Goal: Transaction & Acquisition: Download file/media

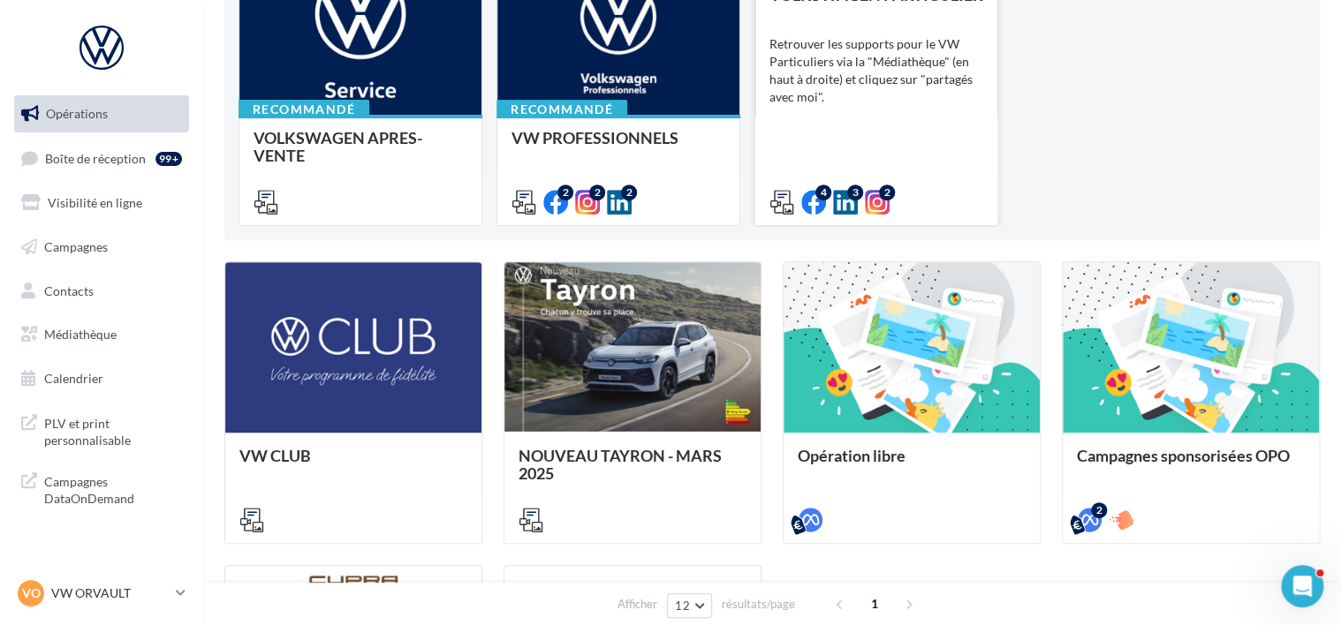
scroll to position [251, 0]
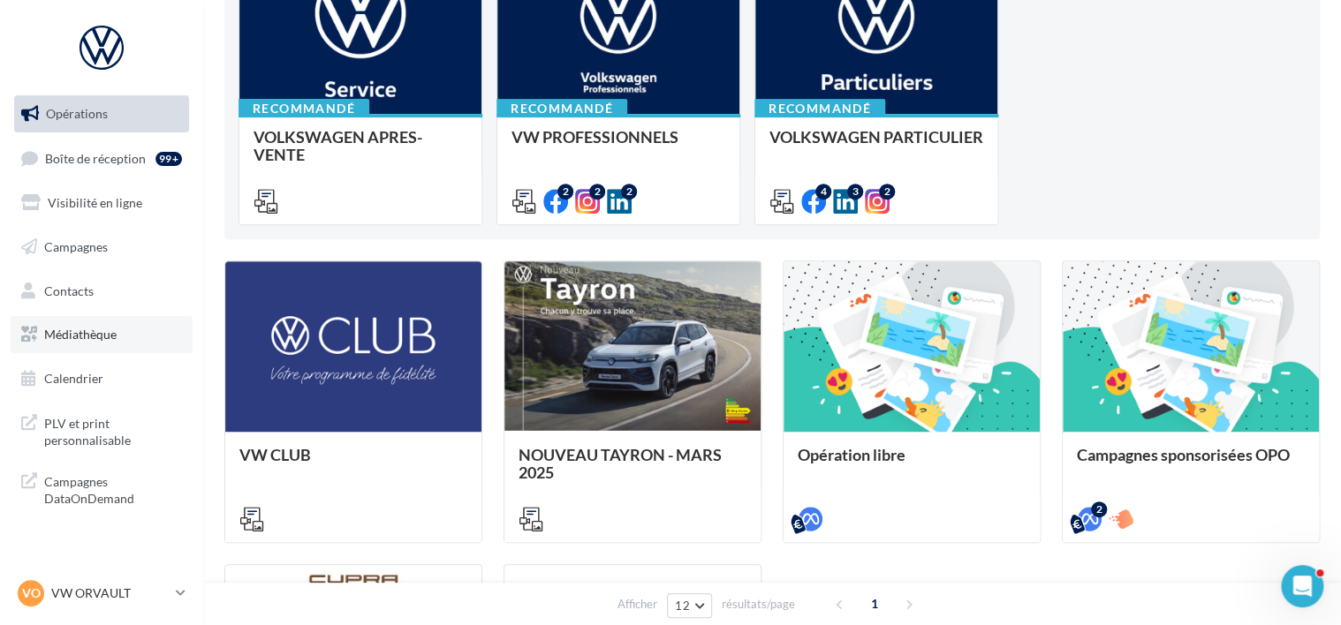
click at [85, 339] on span "Médiathèque" at bounding box center [80, 334] width 72 height 15
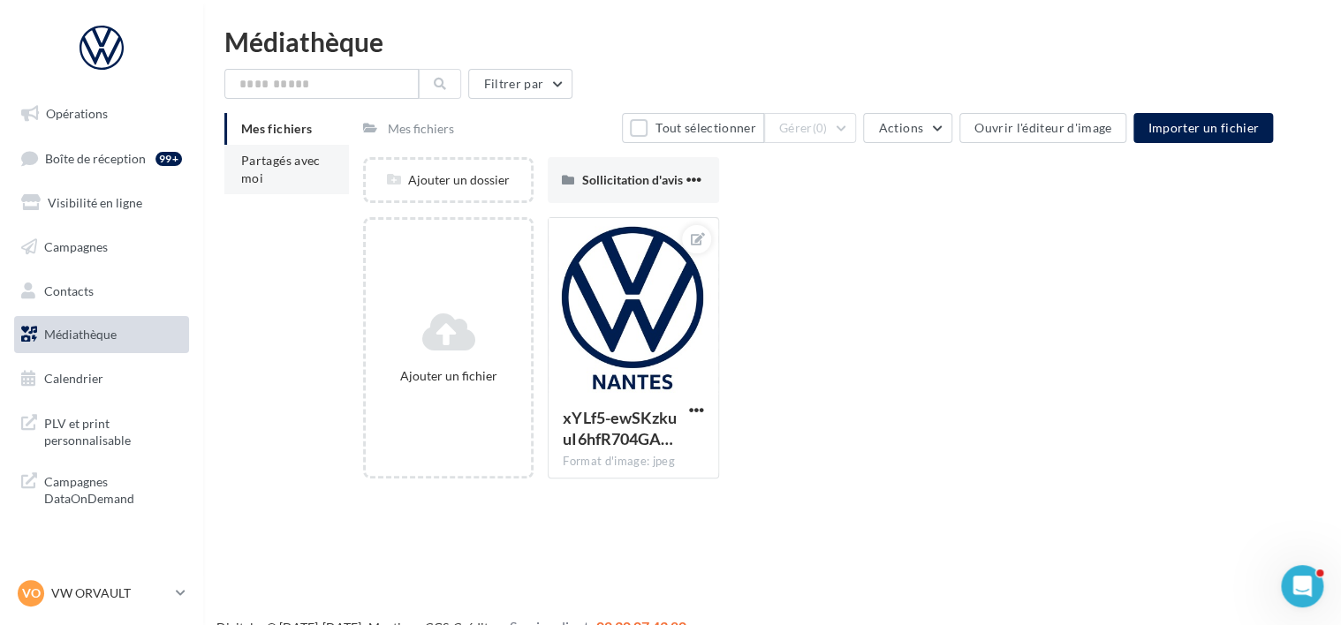
click at [256, 155] on span "Partagés avec moi" at bounding box center [280, 169] width 79 height 33
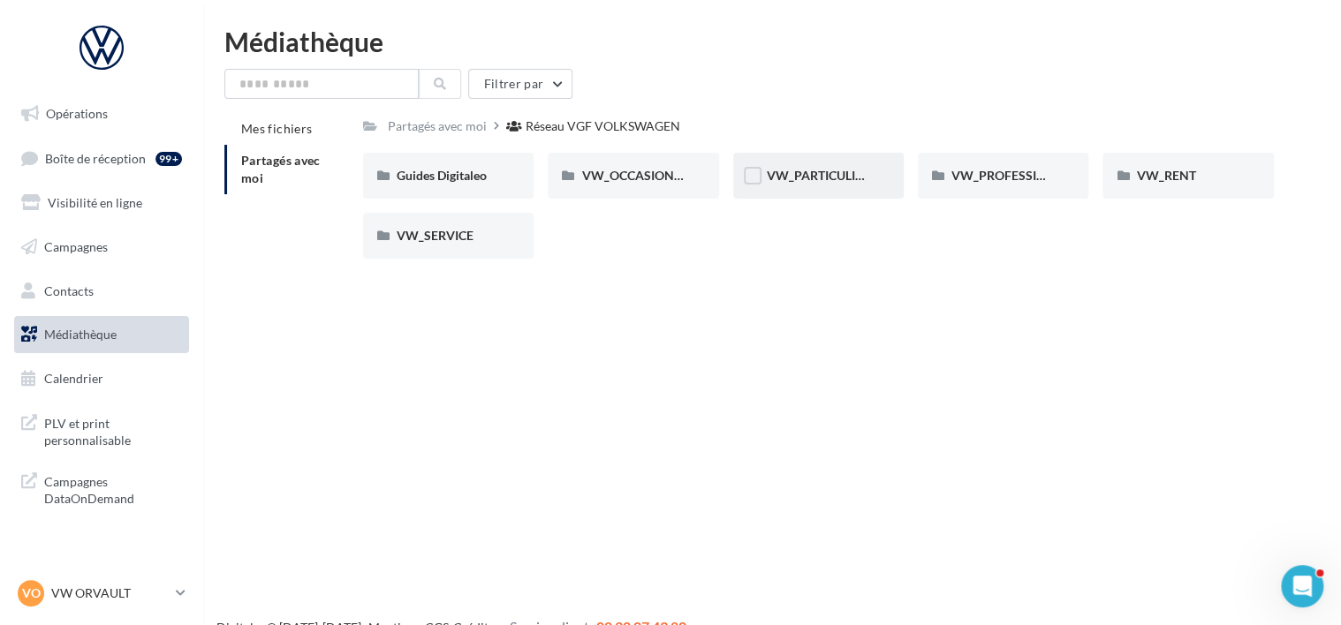
click at [823, 189] on div "VW_PARTICULIERS" at bounding box center [818, 176] width 170 height 46
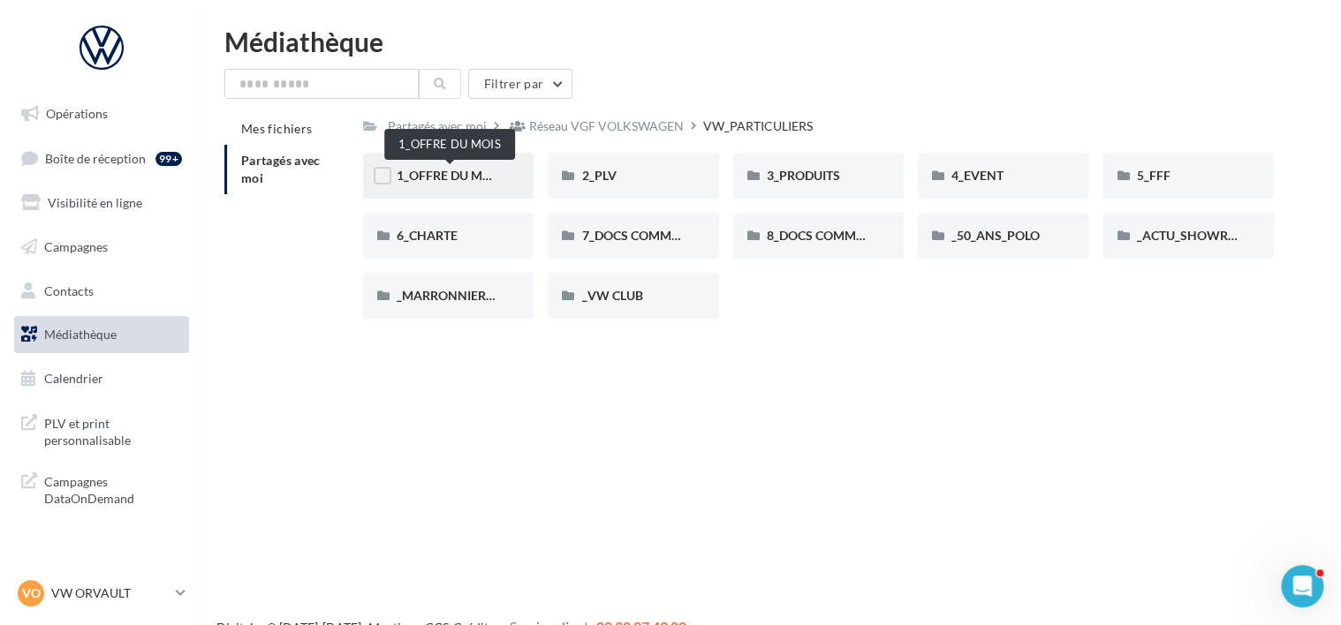
click at [467, 177] on span "1_OFFRE DU MOIS" at bounding box center [450, 175] width 106 height 15
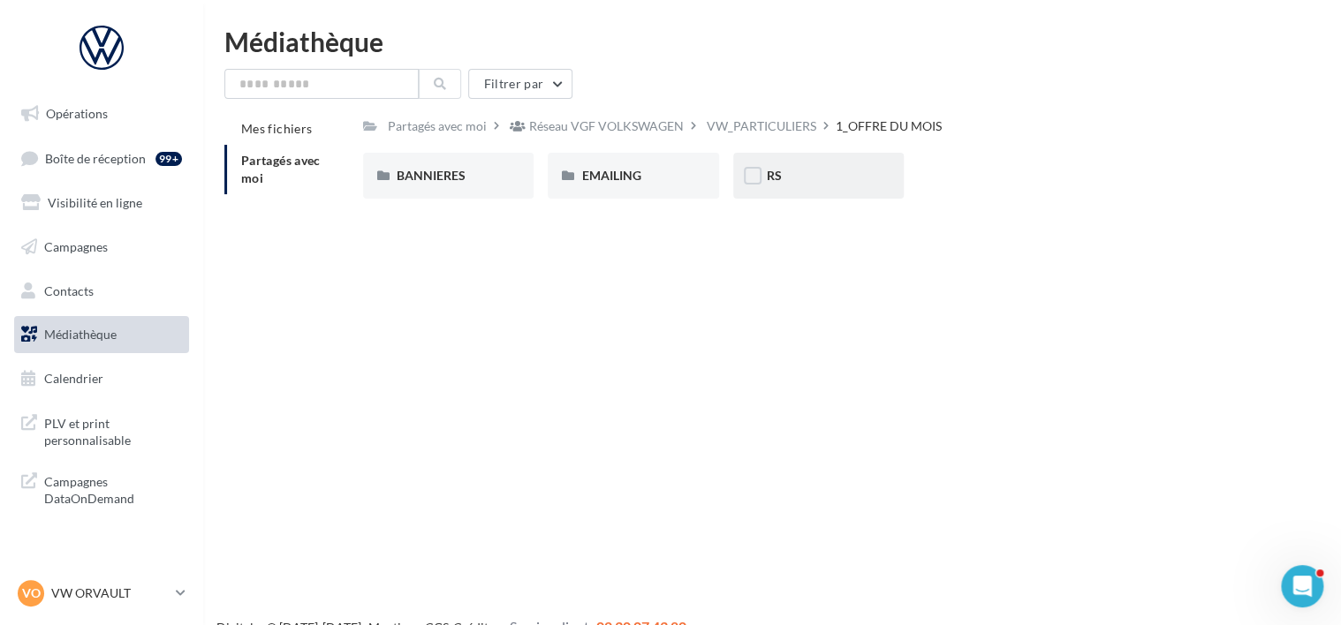
click at [851, 185] on div "RS" at bounding box center [818, 176] width 170 height 46
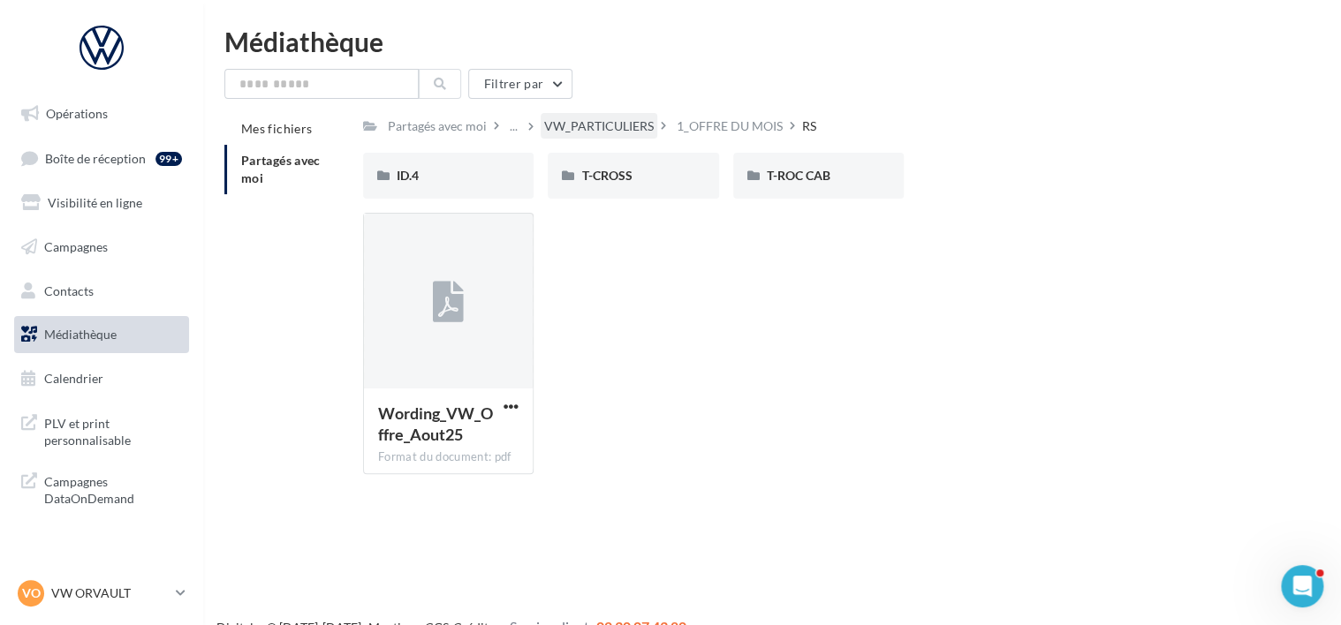
click at [609, 126] on div "VW_PARTICULIERS" at bounding box center [599, 126] width 110 height 18
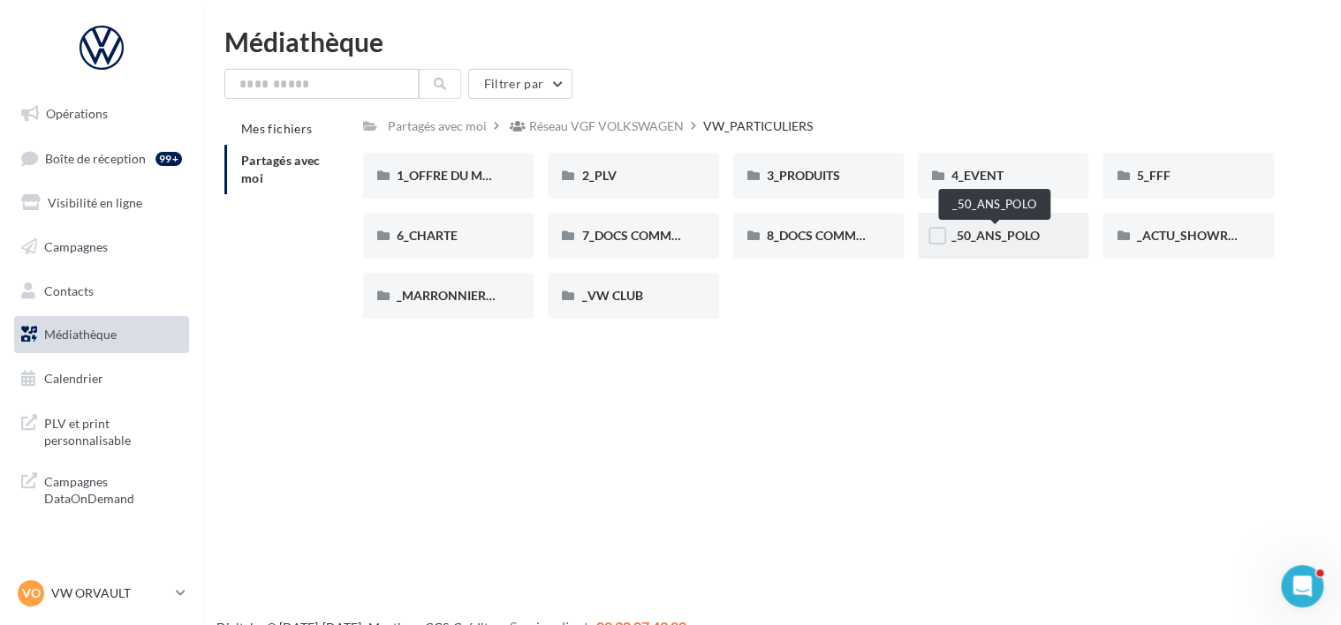
click at [1014, 233] on span "_50_ANS_POLO" at bounding box center [995, 235] width 88 height 15
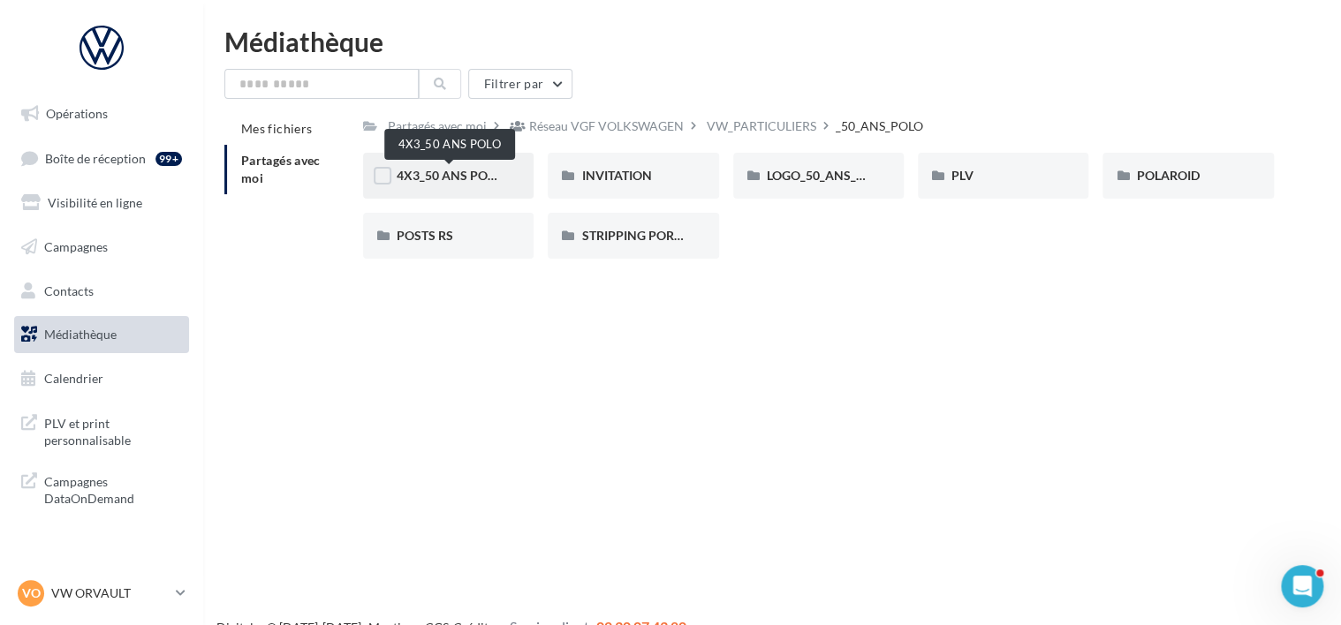
click at [461, 180] on span "4X3_50 ANS POLO" at bounding box center [450, 175] width 106 height 15
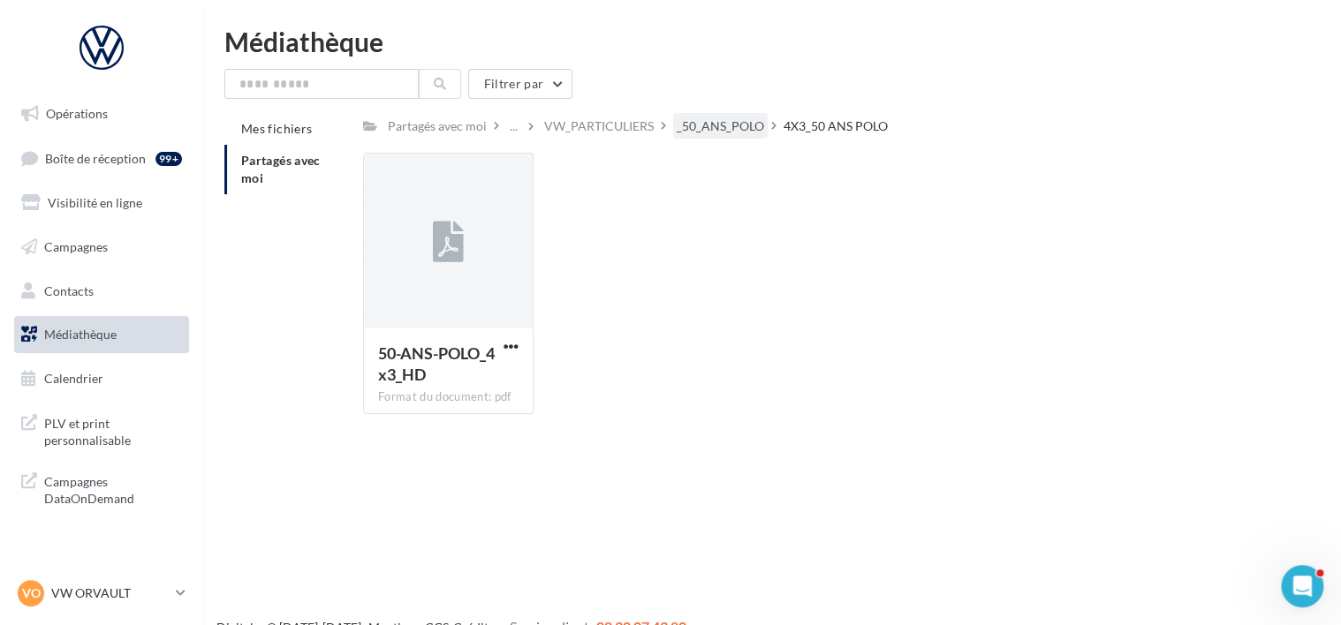
click at [705, 124] on div "_50_ANS_POLO" at bounding box center [720, 126] width 87 height 18
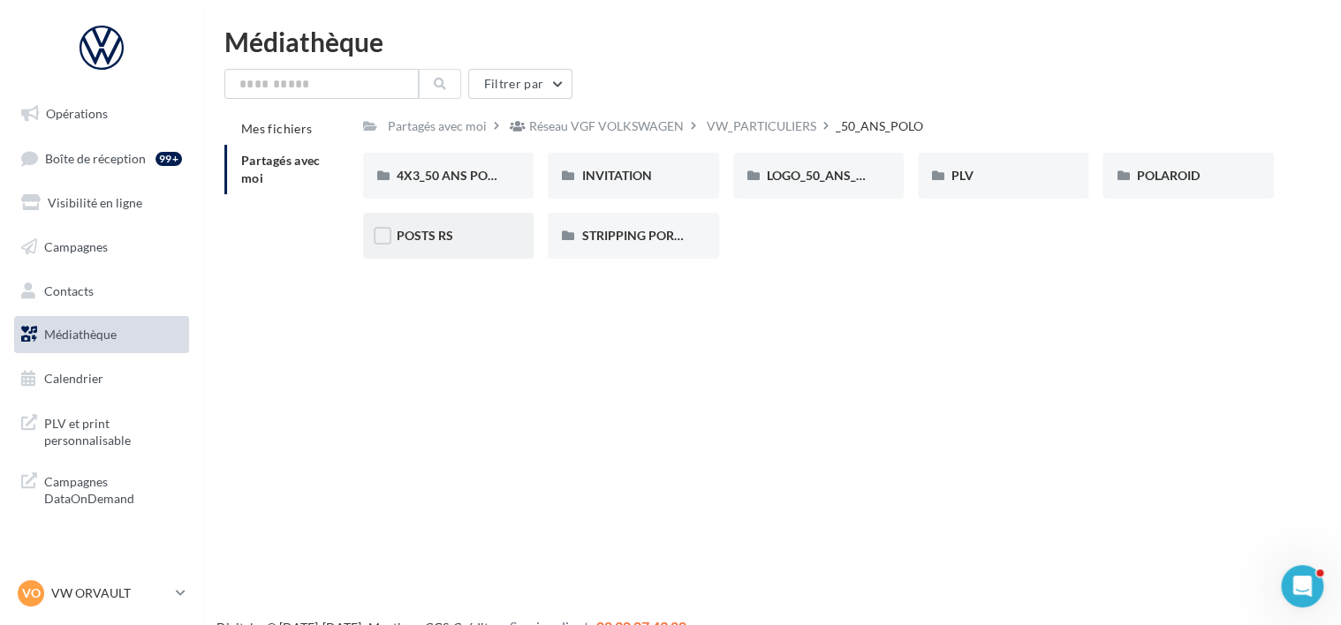
click at [470, 249] on div "POSTS RS" at bounding box center [448, 236] width 170 height 46
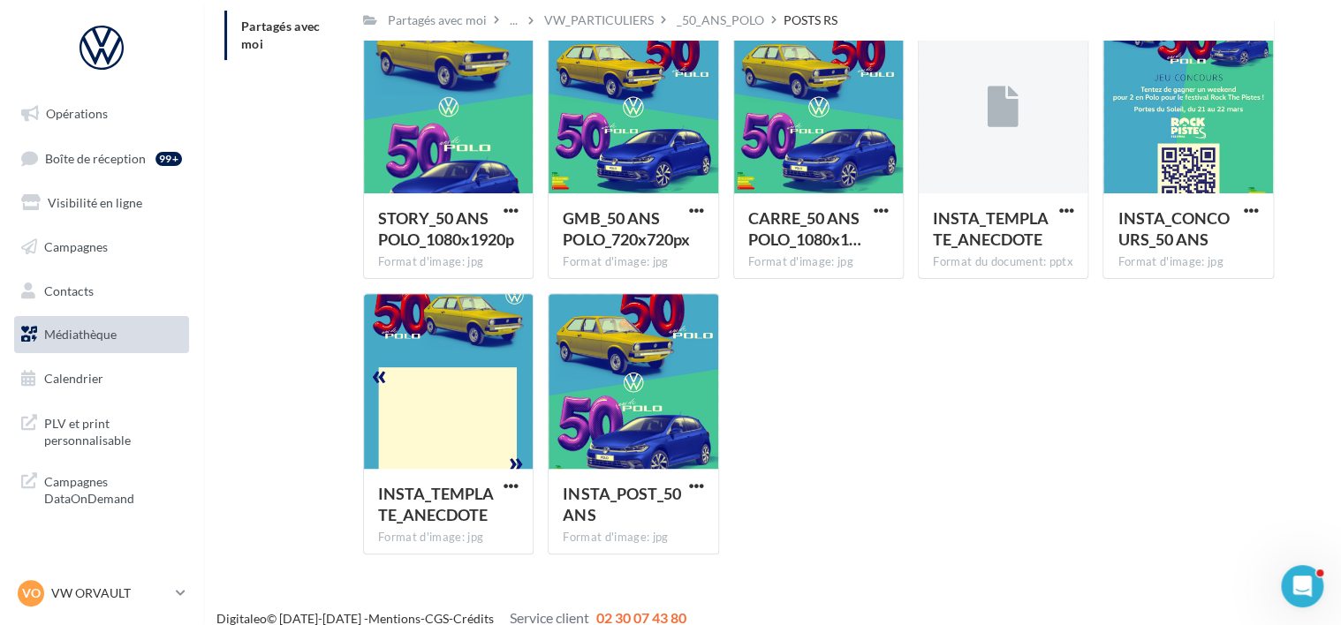
scroll to position [136, 0]
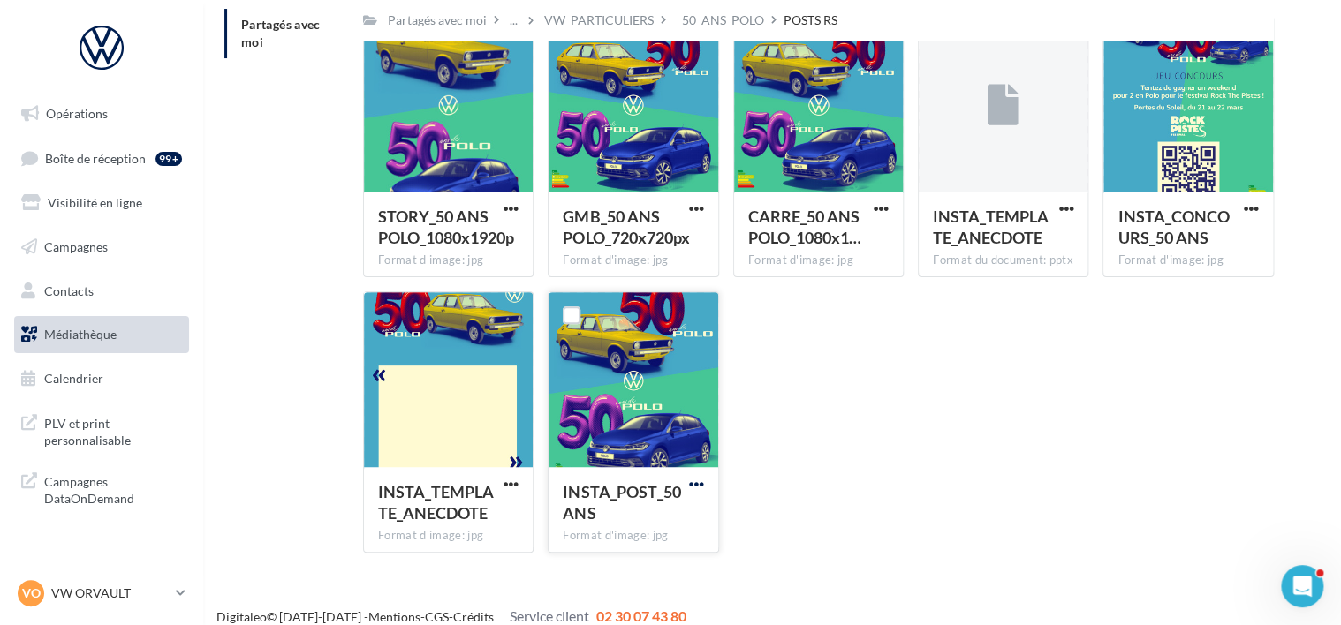
click at [699, 486] on span "button" at bounding box center [696, 484] width 15 height 15
click at [625, 530] on button "Télécharger" at bounding box center [619, 520] width 177 height 46
click at [795, 383] on div "STORY_50 ANS POLO_1080x1920p Format d'image: jpg STORY_50 ANS POLO_1080x1920p G…" at bounding box center [825, 291] width 925 height 551
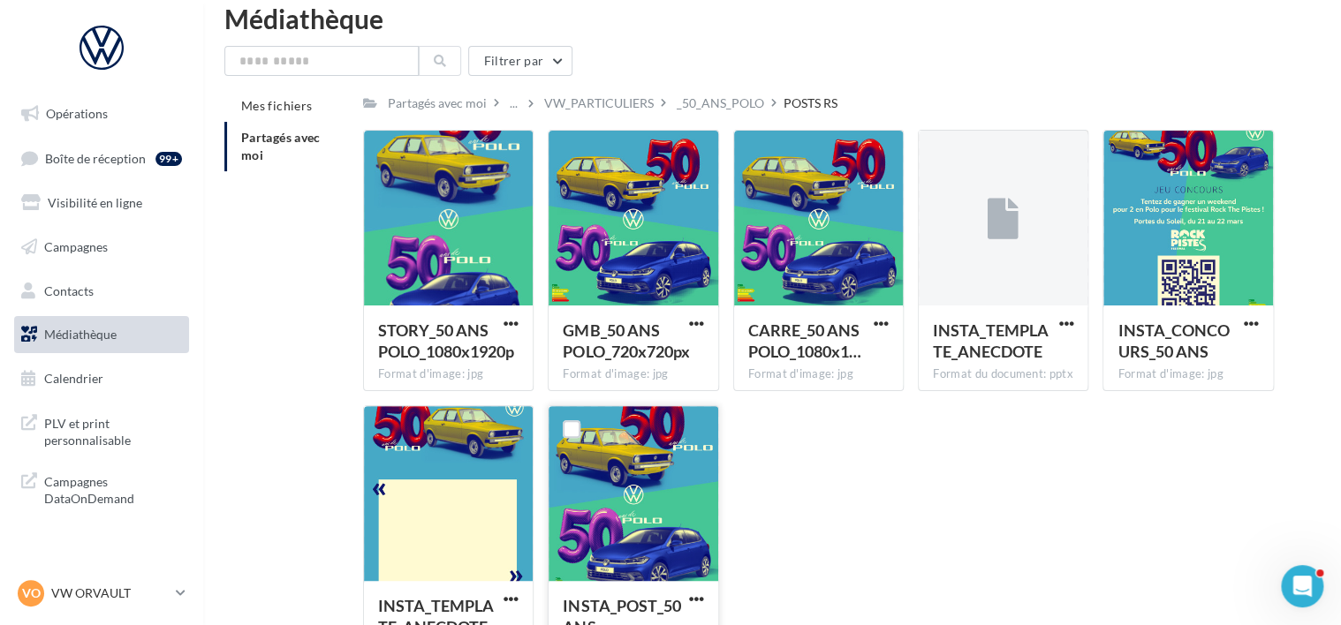
scroll to position [0, 0]
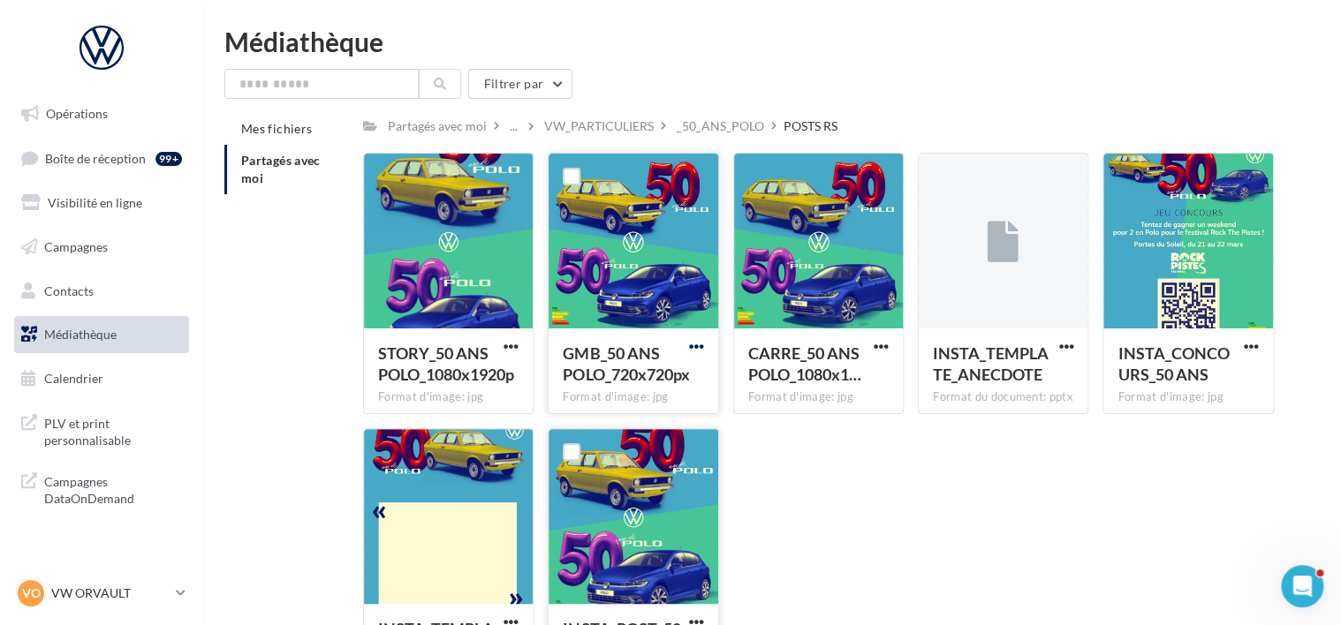
click at [698, 346] on span "button" at bounding box center [696, 346] width 15 height 15
click at [661, 375] on button "Télécharger" at bounding box center [619, 382] width 177 height 46
